Goal: Check status: Check status

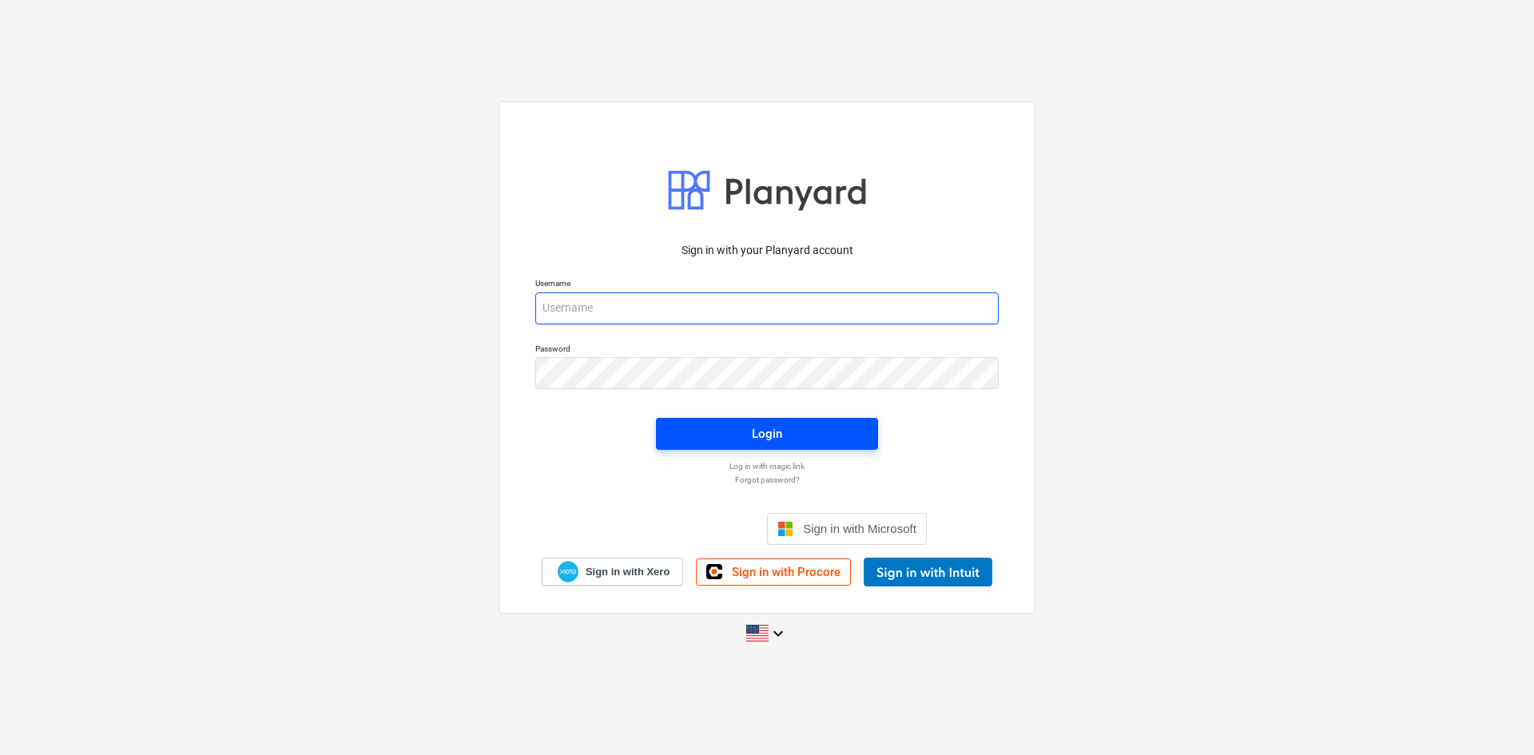
type input "[PERSON_NAME][EMAIL_ADDRESS][DOMAIN_NAME]"
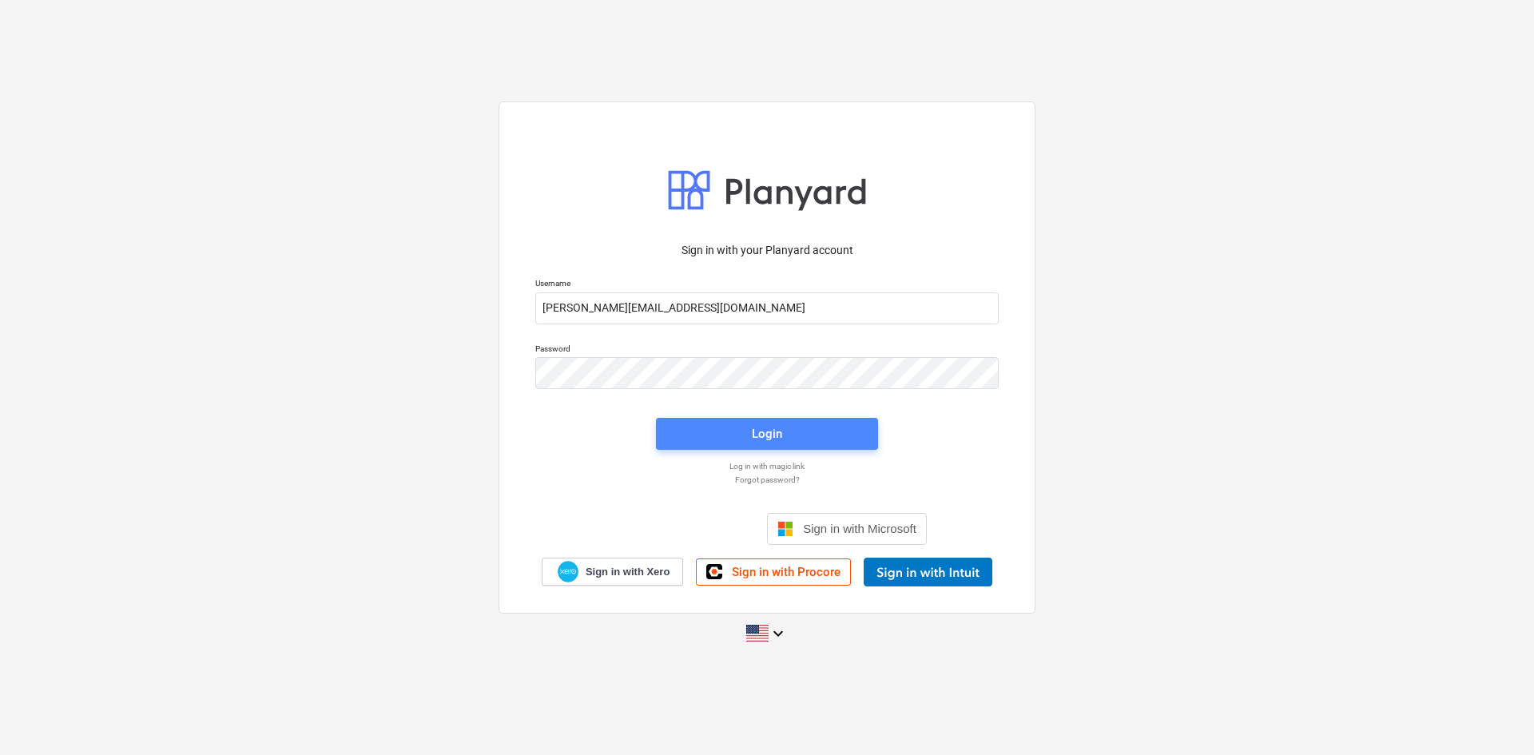
click at [748, 447] on button "Login" at bounding box center [767, 434] width 222 height 32
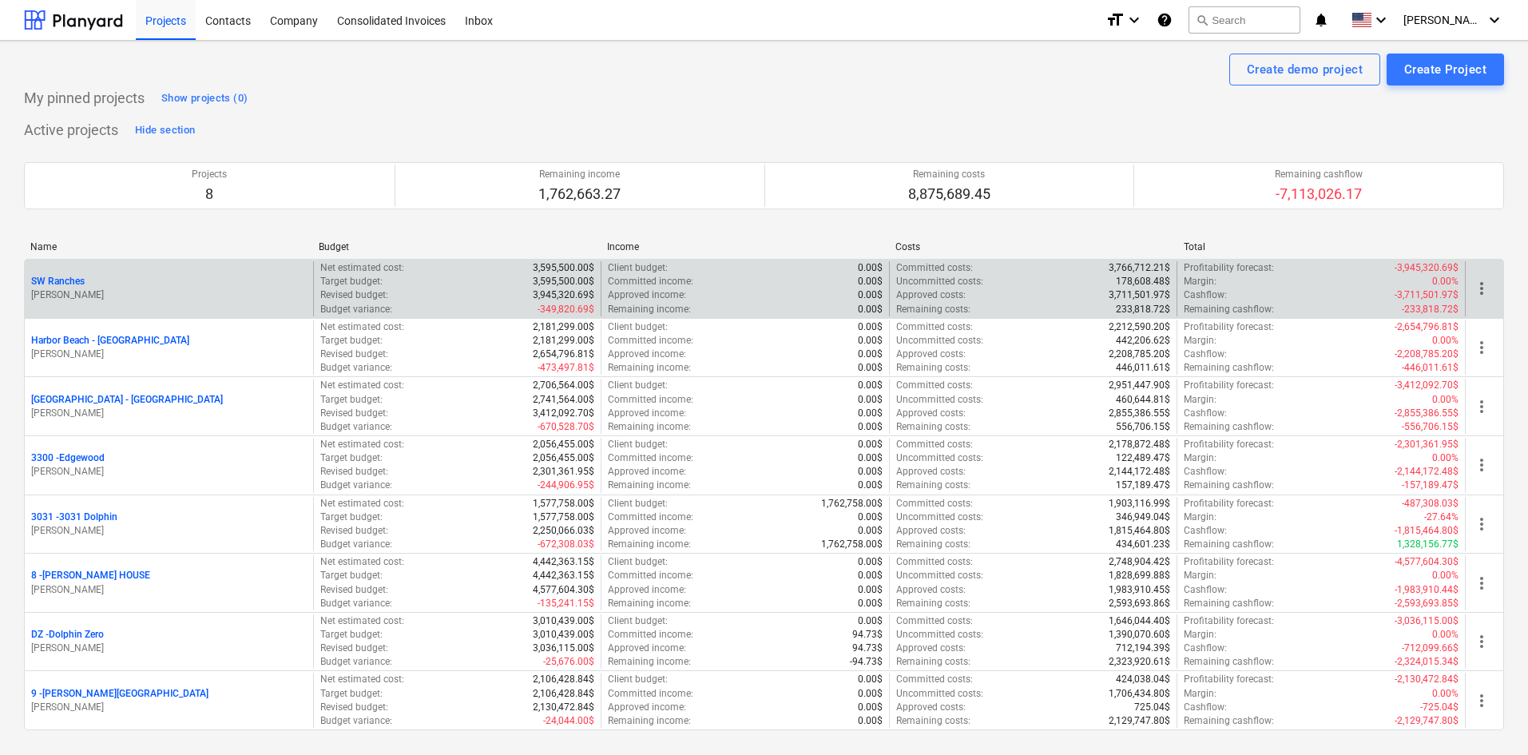
click at [71, 284] on p "SW Ranches" at bounding box center [58, 282] width 54 height 14
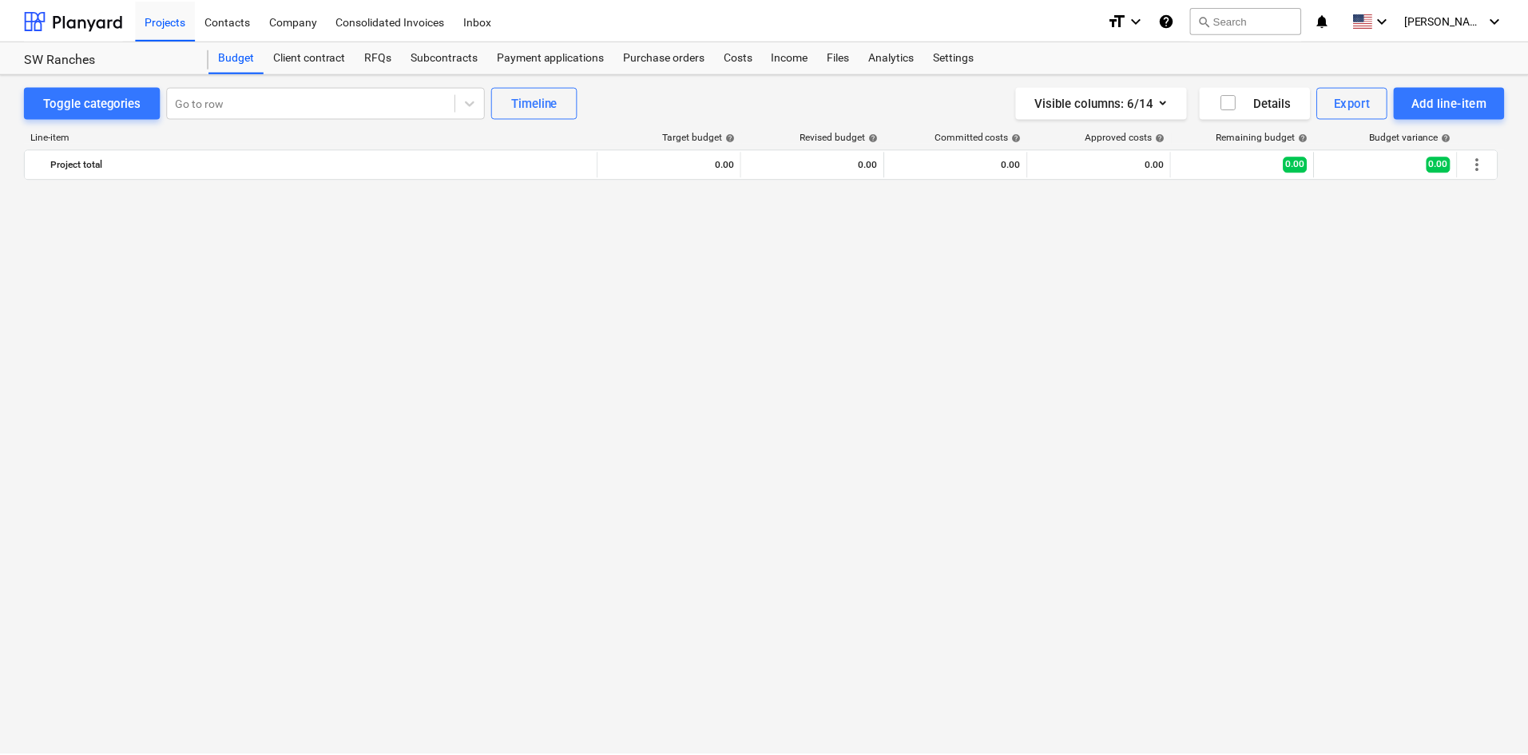
scroll to position [1594, 0]
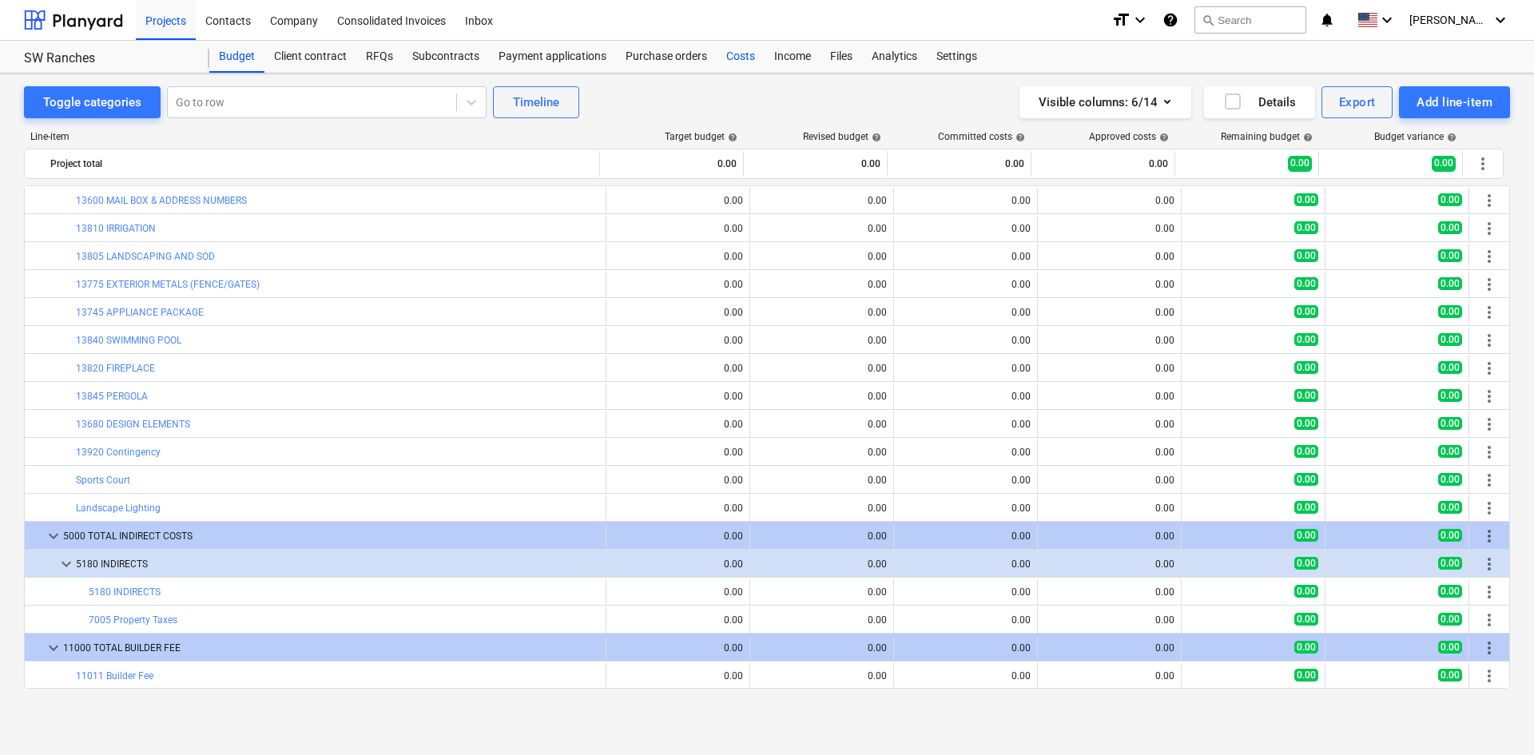
click at [739, 53] on div "Costs" at bounding box center [741, 57] width 48 height 32
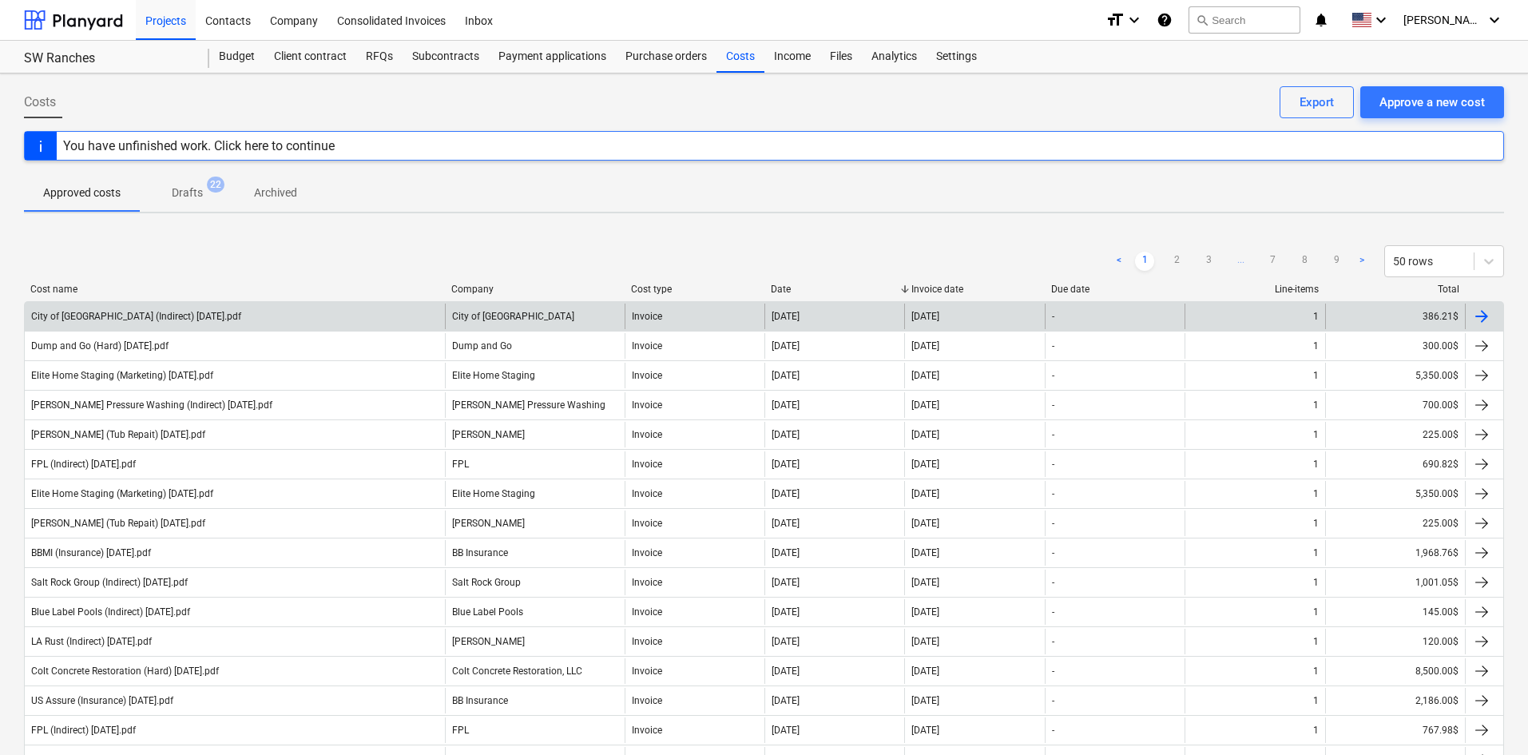
click at [363, 316] on div "City of [GEOGRAPHIC_DATA] (Indirect) [DATE].pdf" at bounding box center [235, 317] width 420 height 26
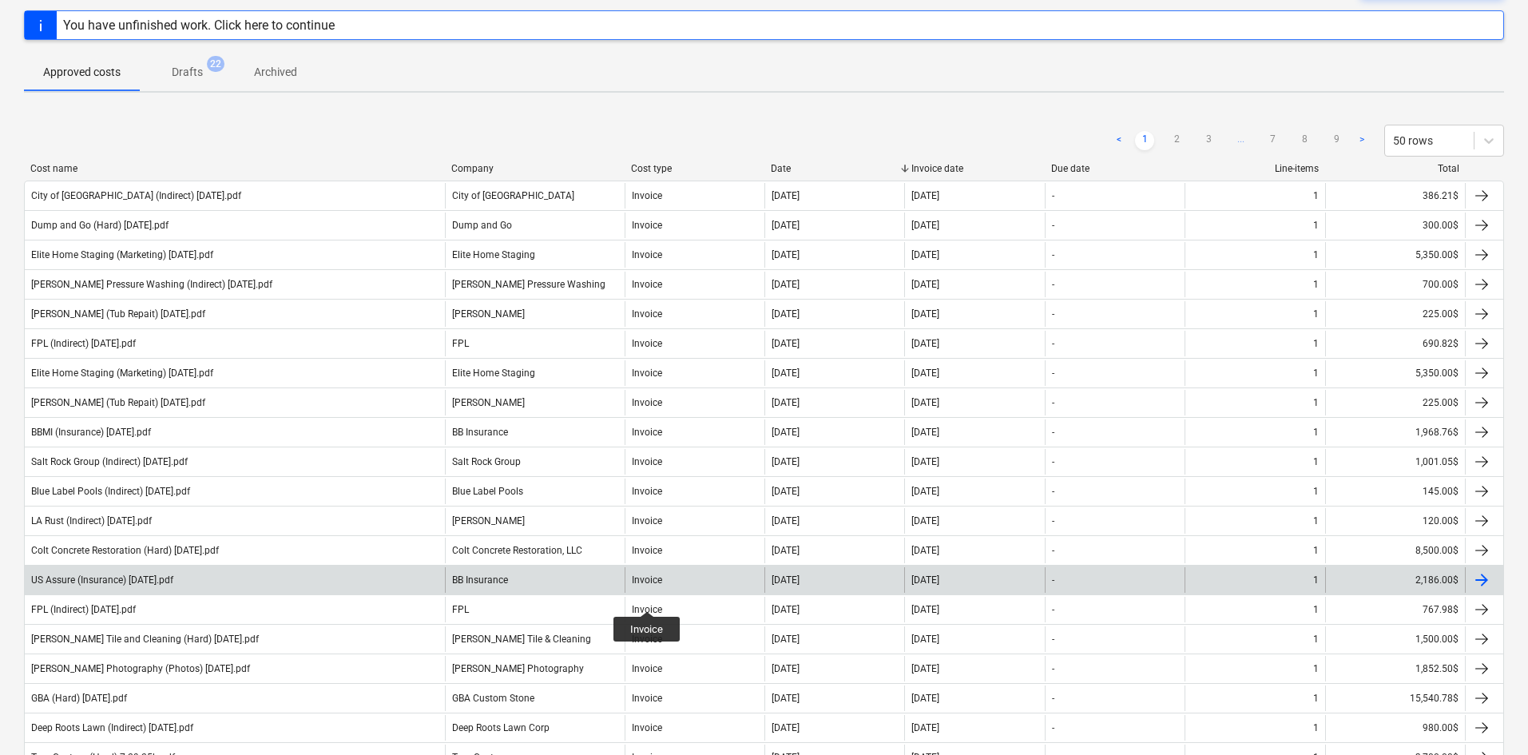
scroll to position [160, 0]
